Goal: Transaction & Acquisition: Book appointment/travel/reservation

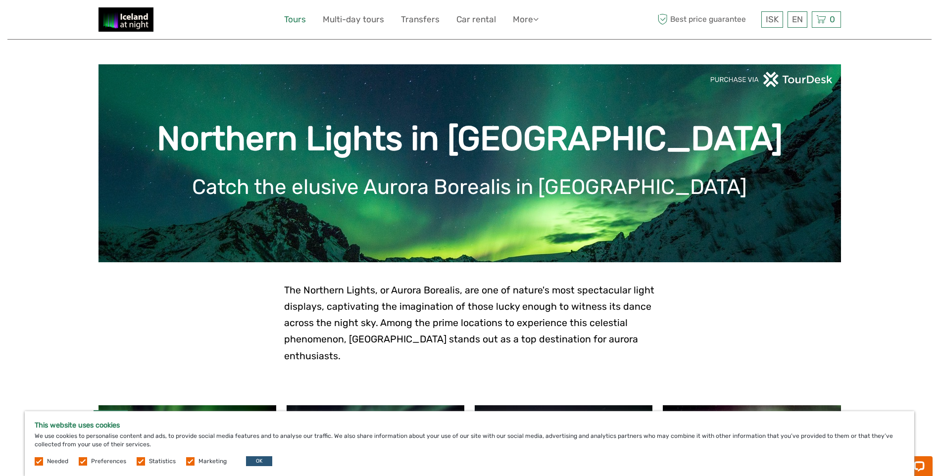
click at [294, 16] on link "Tours" at bounding box center [295, 19] width 22 height 14
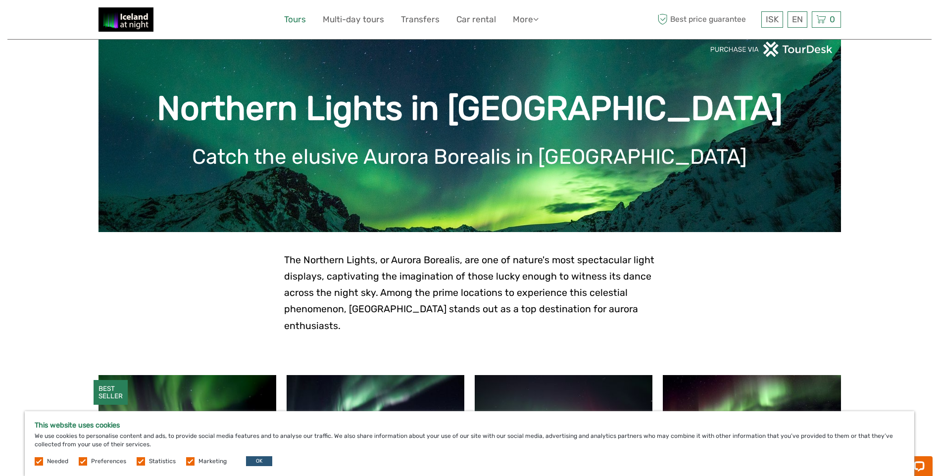
scroll to position [189, 0]
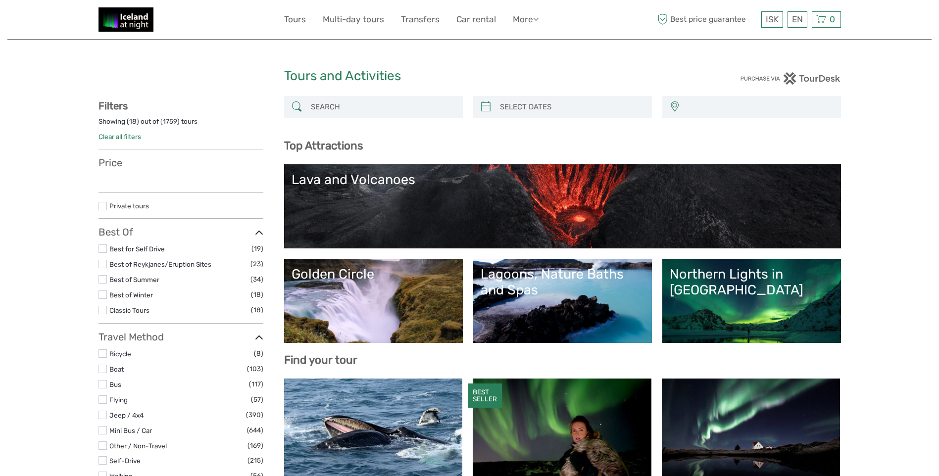
select select
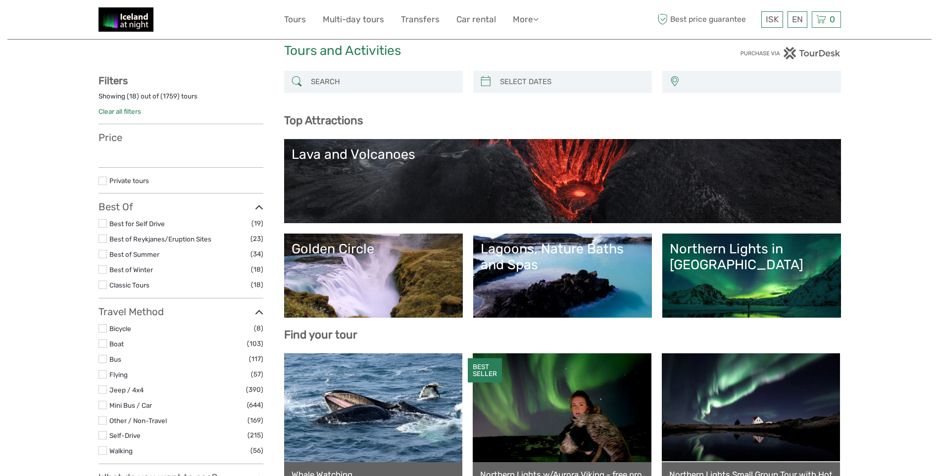
scroll to position [50, 0]
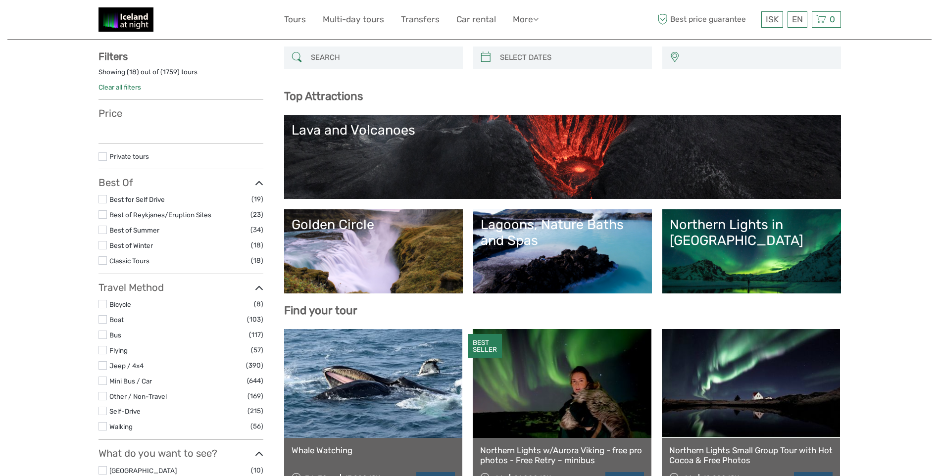
select select
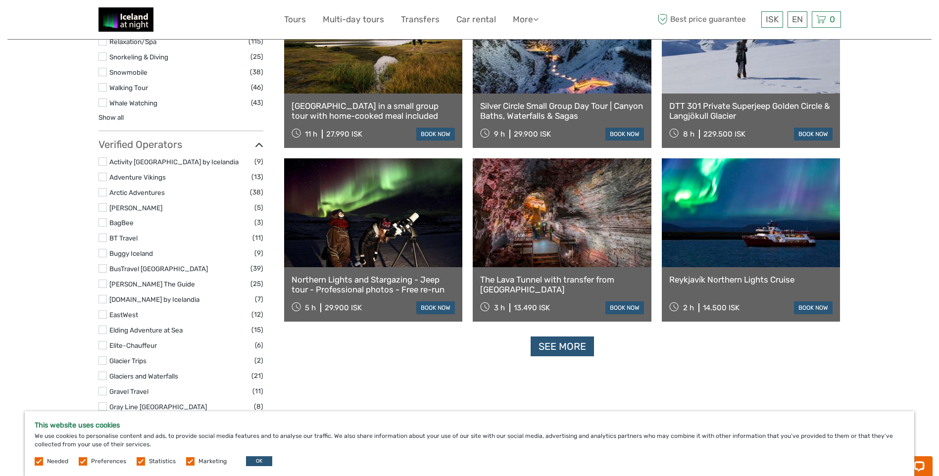
scroll to position [1139, 0]
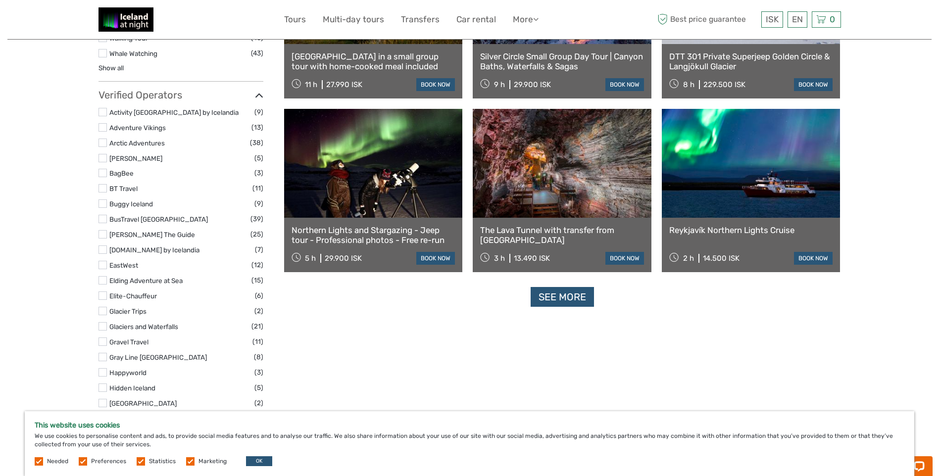
click at [728, 224] on div "Reykjavík Northern Lights Cruise 2 h 14.500 ISK book now" at bounding box center [751, 245] width 179 height 54
click at [810, 253] on link "book now" at bounding box center [813, 258] width 39 height 13
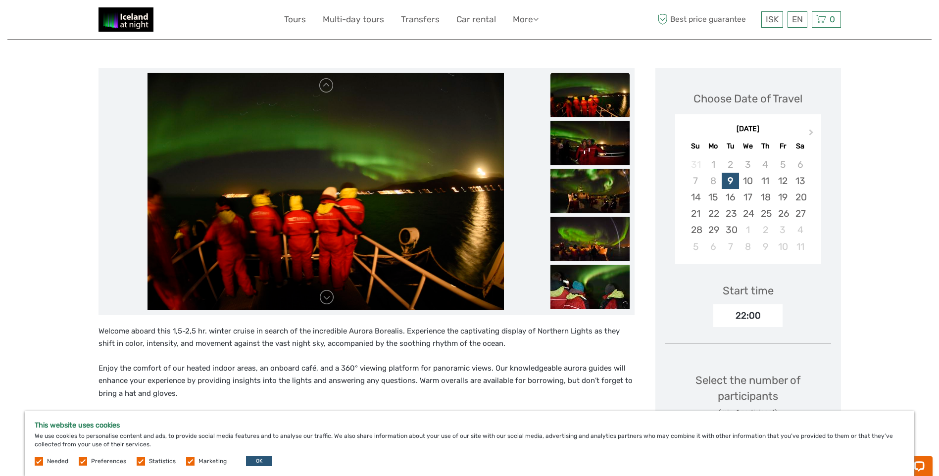
scroll to position [50, 0]
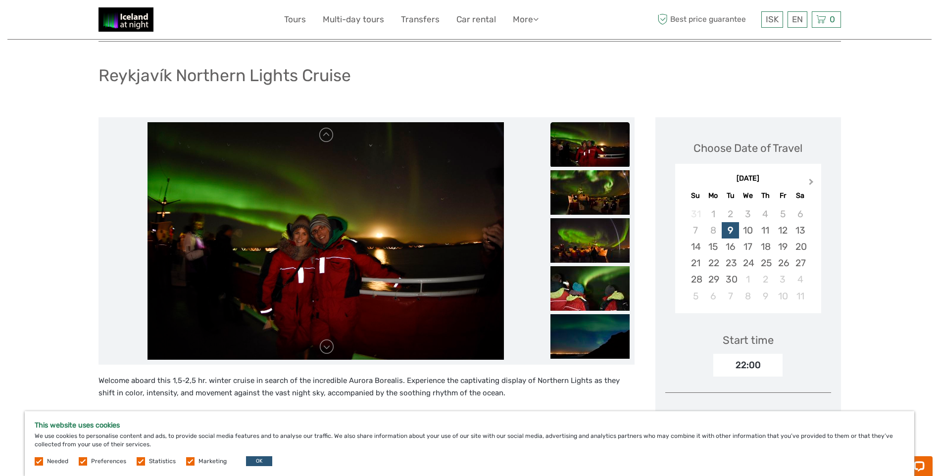
click at [812, 179] on button "Next Month" at bounding box center [813, 184] width 16 height 16
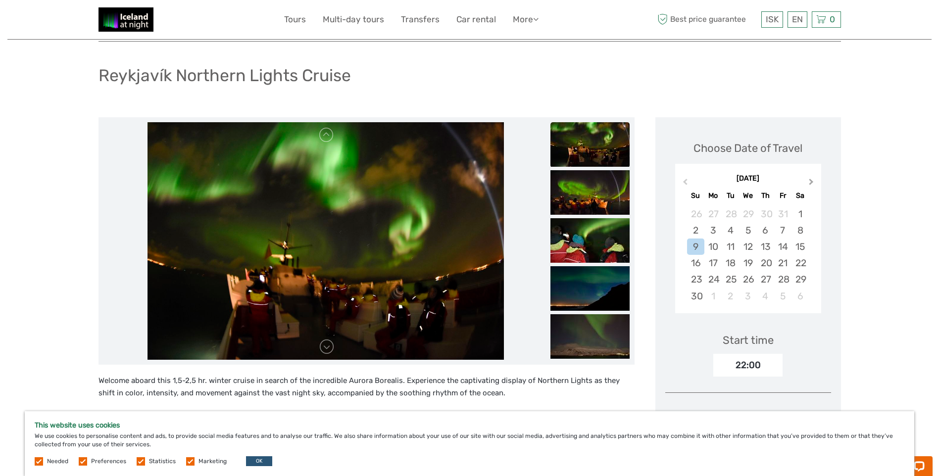
click at [812, 179] on button "Next Month" at bounding box center [813, 184] width 16 height 16
click at [732, 259] on div "23" at bounding box center [730, 263] width 17 height 16
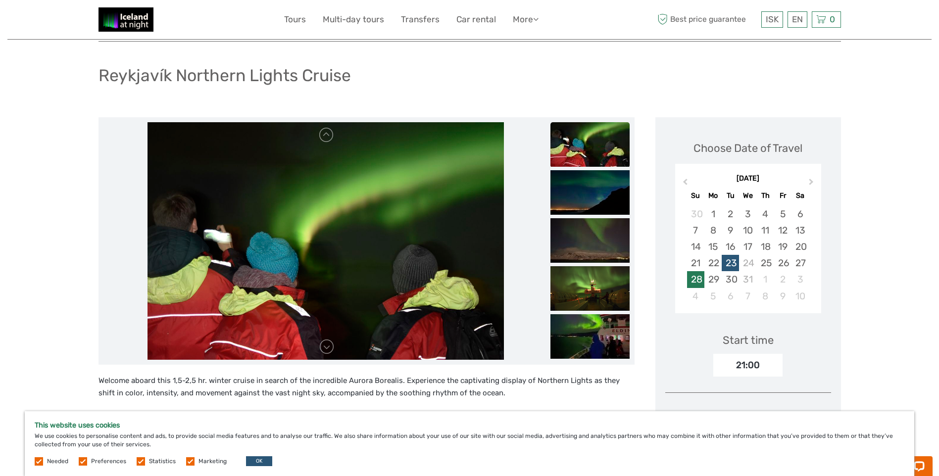
click at [699, 279] on div "28" at bounding box center [695, 279] width 17 height 16
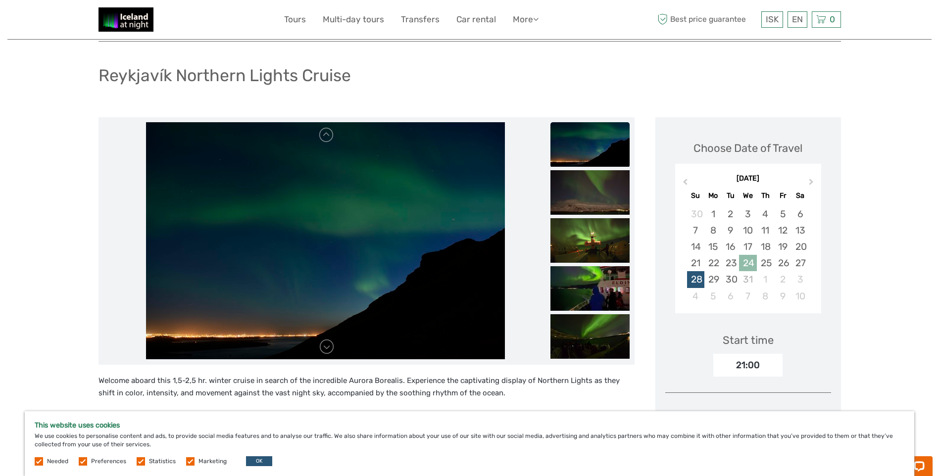
click at [755, 261] on div "24" at bounding box center [747, 263] width 17 height 16
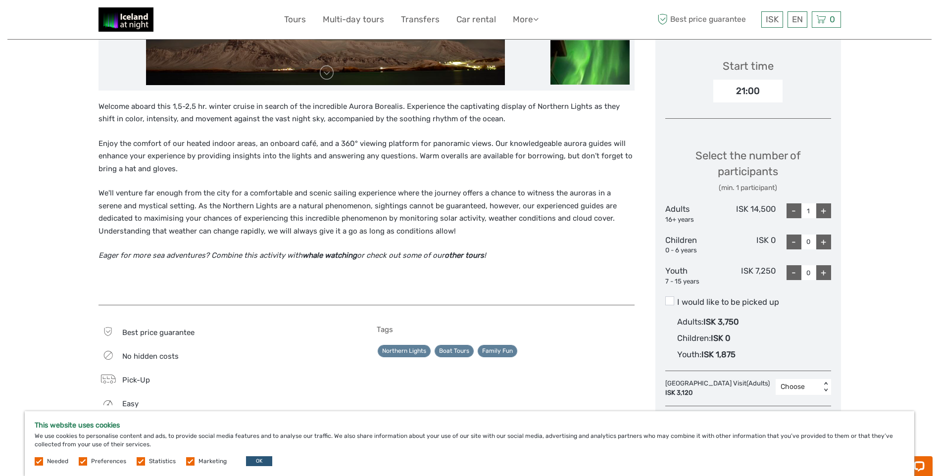
scroll to position [347, 0]
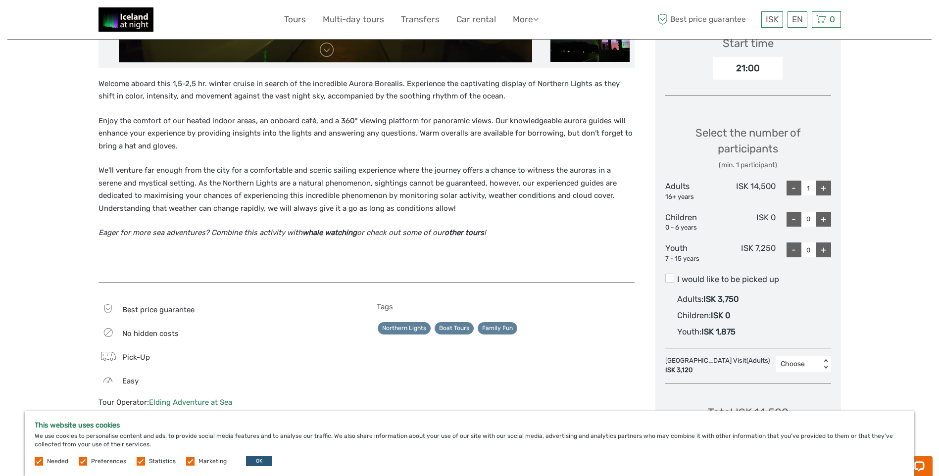
click at [825, 188] on div "+" at bounding box center [823, 188] width 15 height 15
type input "2"
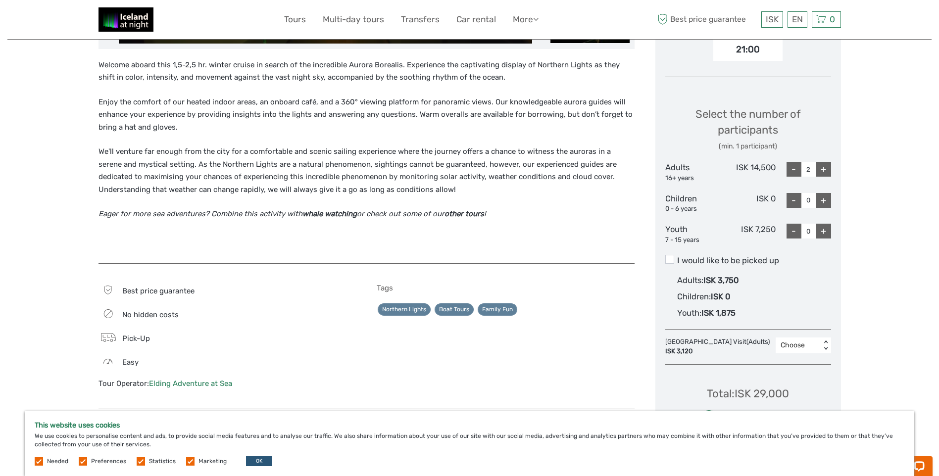
scroll to position [396, 0]
